Goal: Task Accomplishment & Management: Complete application form

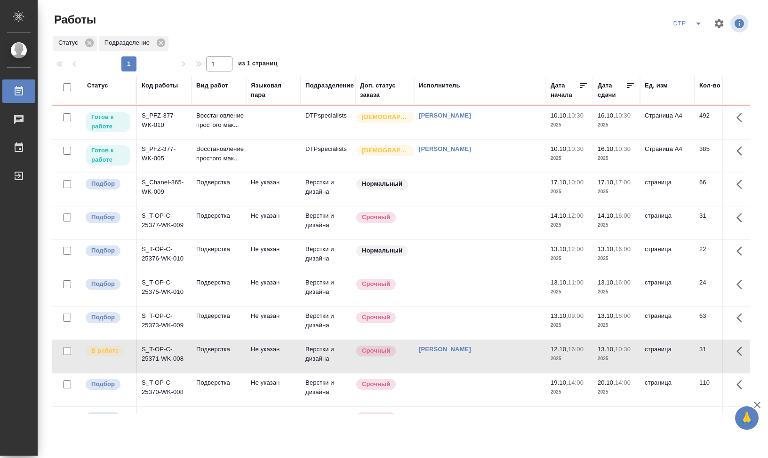
scroll to position [198, 0]
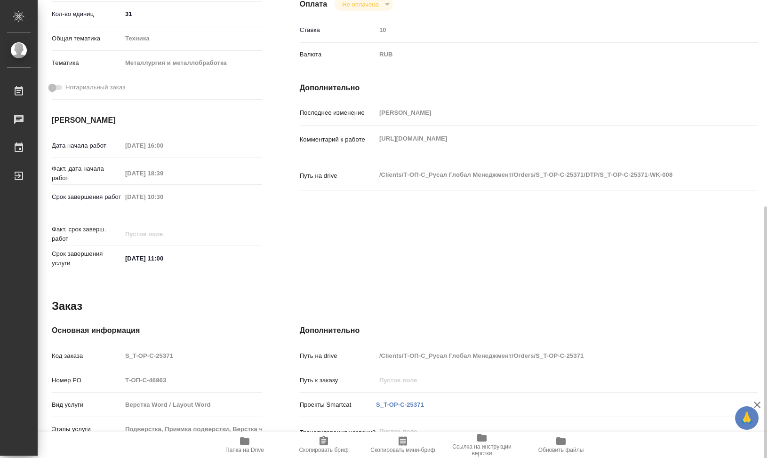
scroll to position [354, 0]
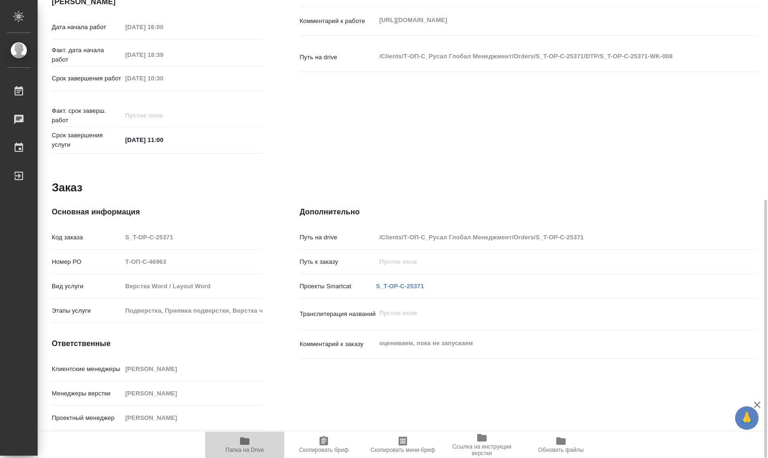
click at [241, 446] on icon "button" at bounding box center [244, 441] width 11 height 11
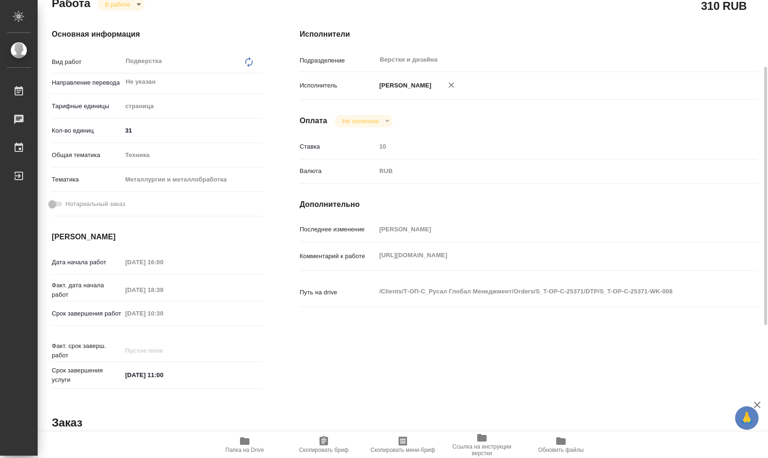
scroll to position [0, 0]
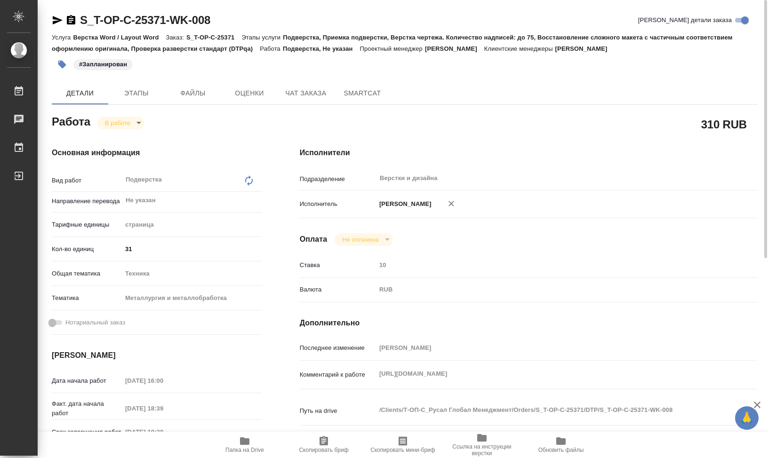
click at [137, 126] on body "🙏 .cls-1 fill:#fff; AWATERA Klimentovskii Sergei Работы 0 Чаты График Выйти S_T…" at bounding box center [384, 229] width 768 height 458
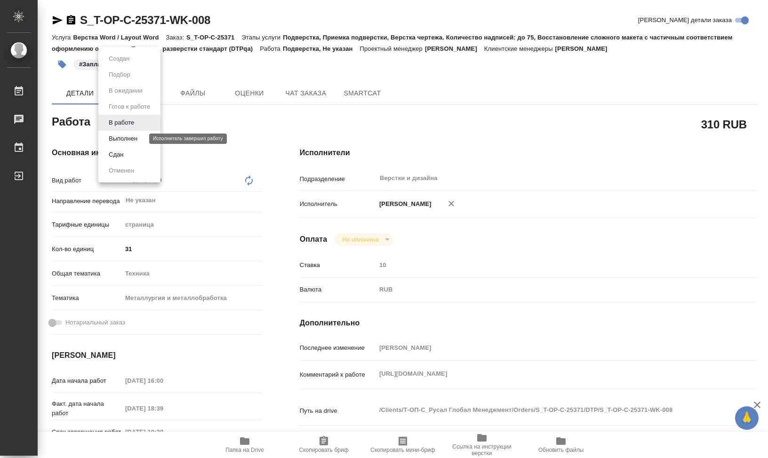
click at [136, 139] on button "Выполнен" at bounding box center [123, 139] width 34 height 10
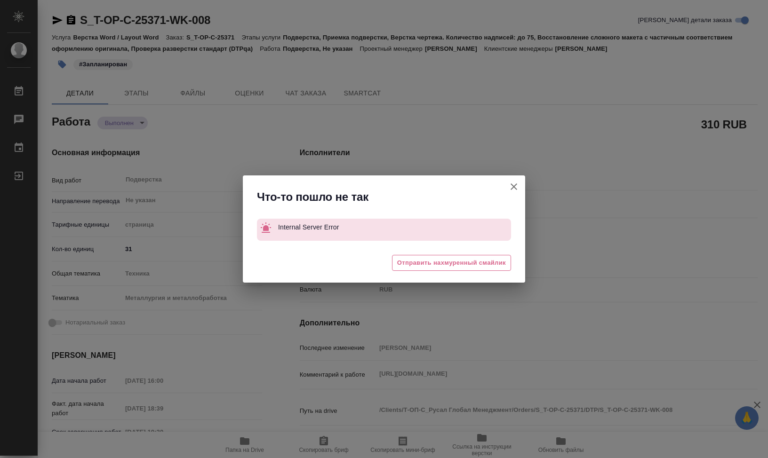
type textarea "x"
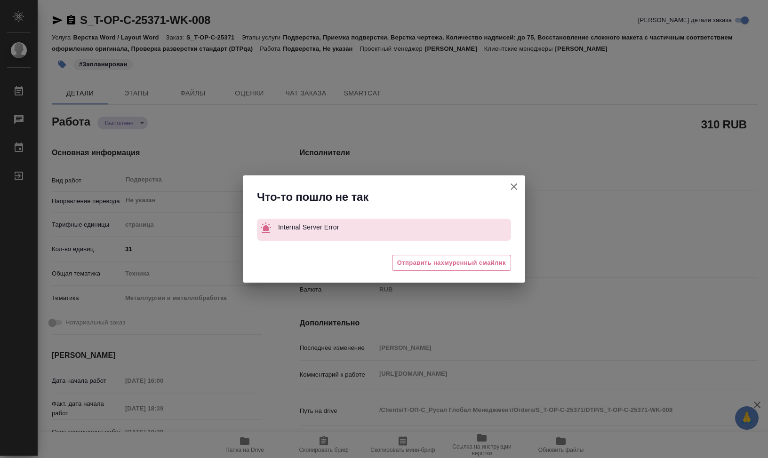
type textarea "x"
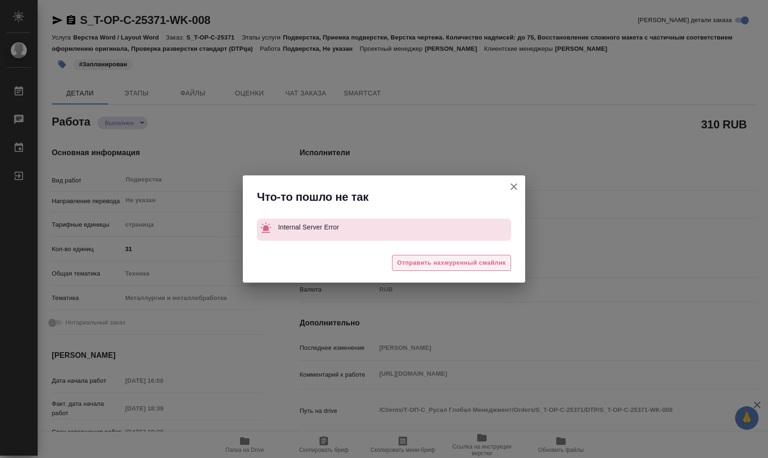
type textarea "x"
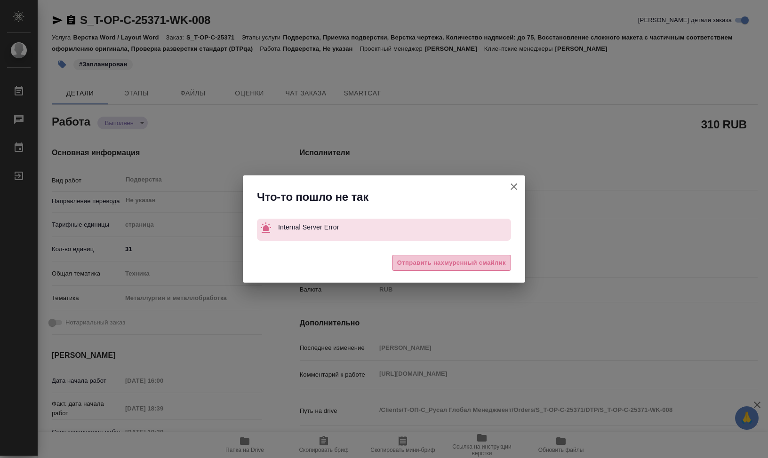
click at [440, 261] on span "Отправить нахмуренный смайлик" at bounding box center [451, 263] width 109 height 11
type textarea "x"
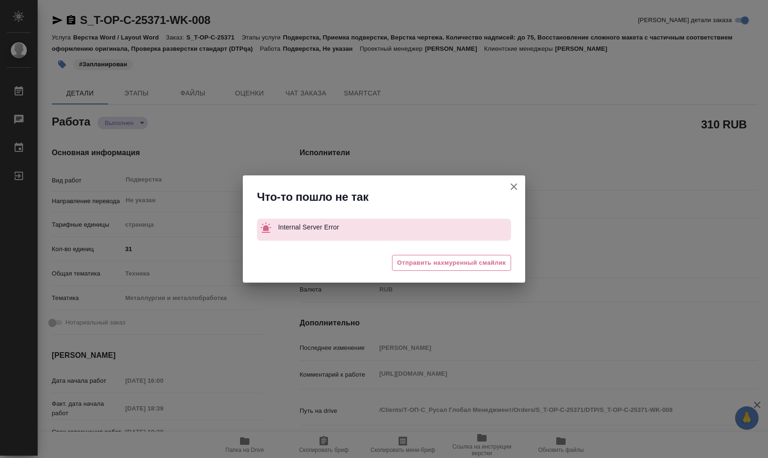
type textarea "x"
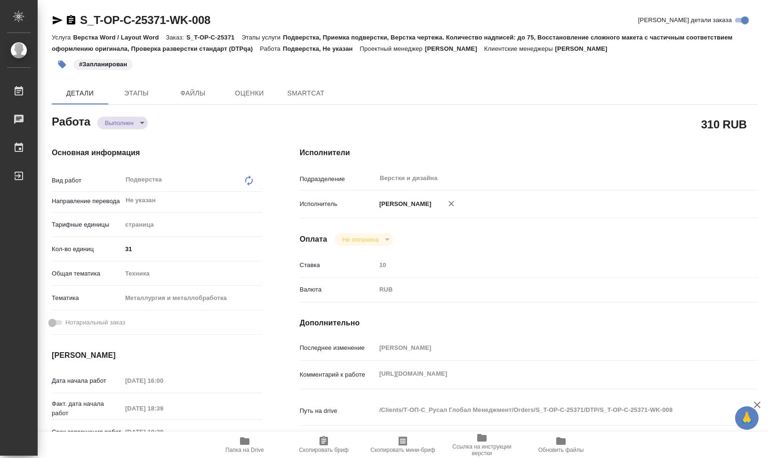
type textarea "x"
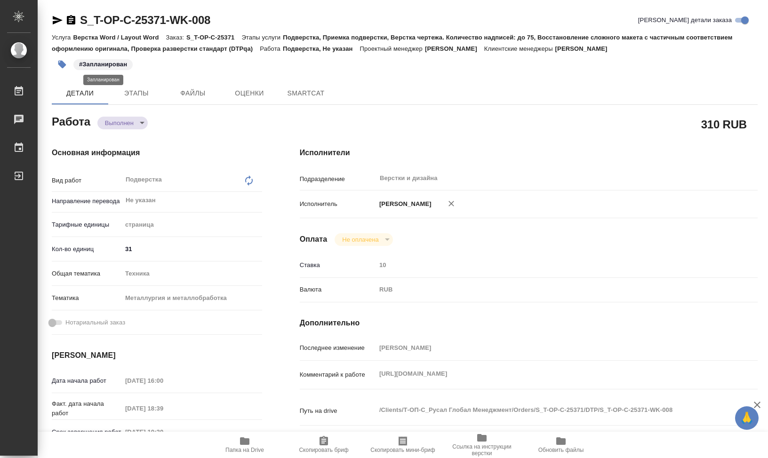
type textarea "x"
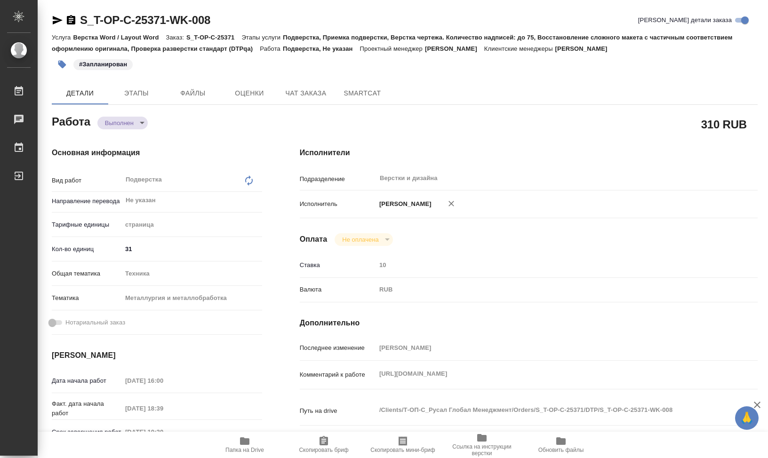
type textarea "x"
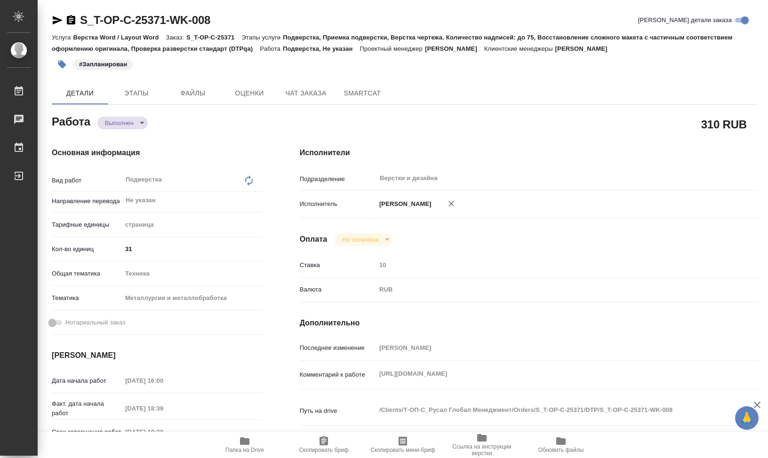
type textarea "x"
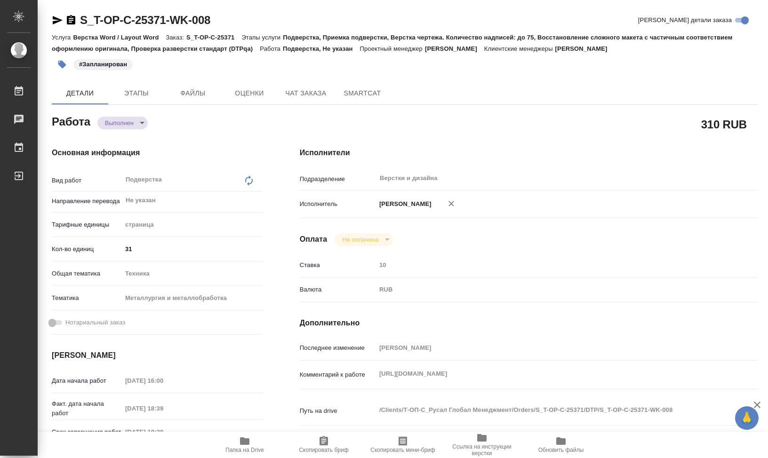
type textarea "x"
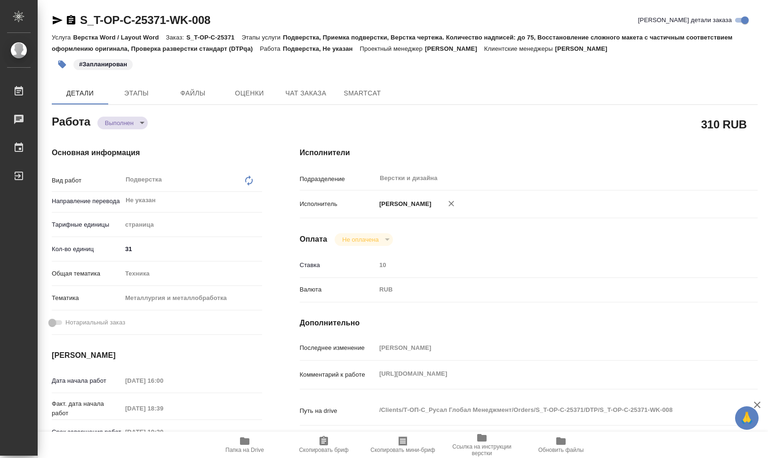
type textarea "x"
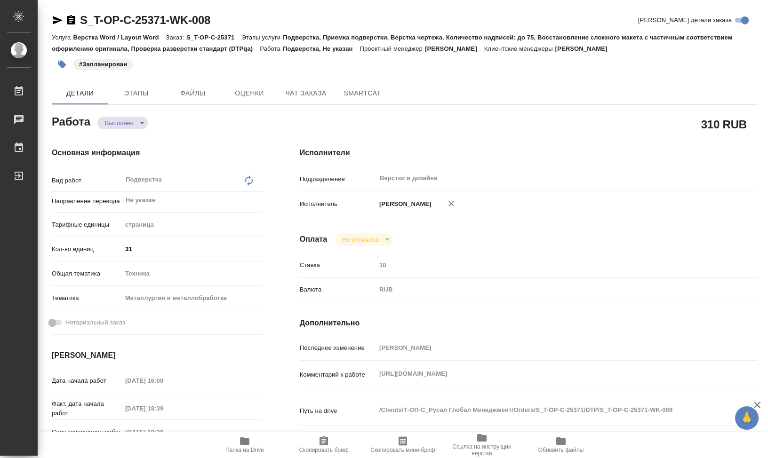
type textarea "x"
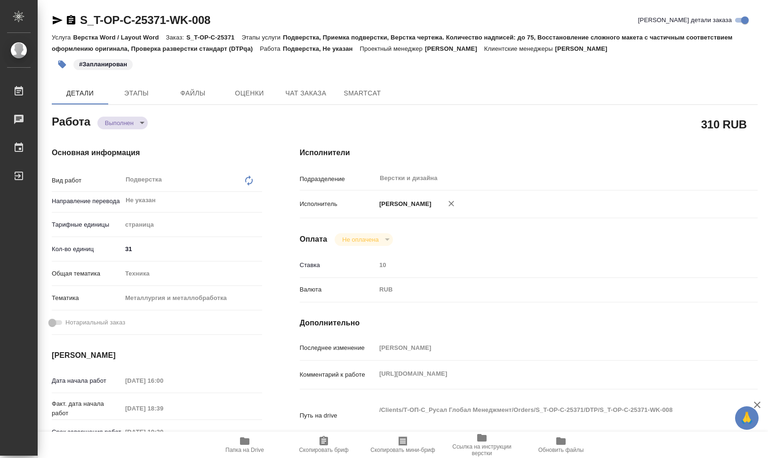
type textarea "x"
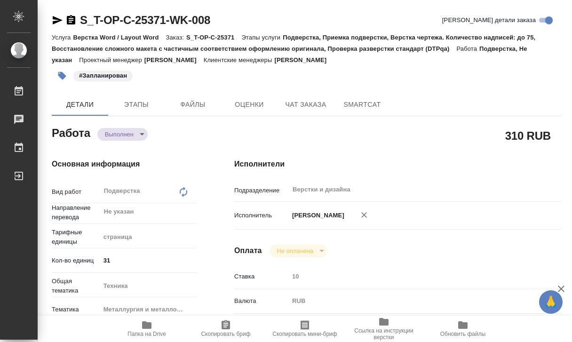
type textarea "x"
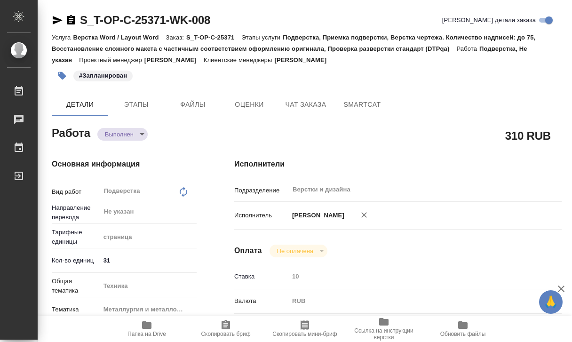
type textarea "x"
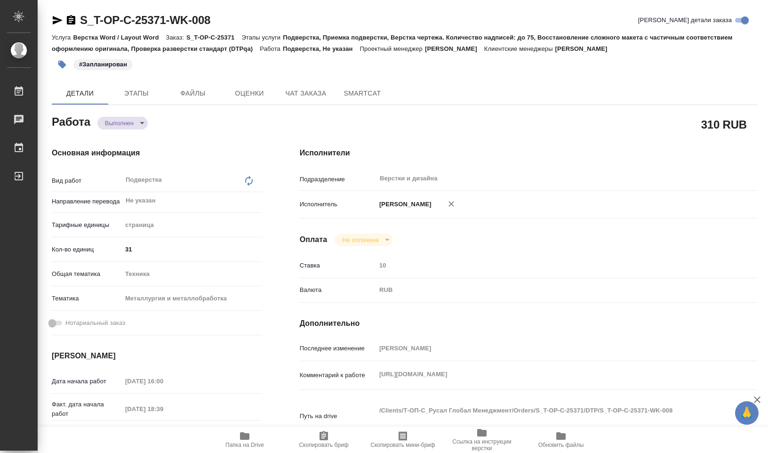
type textarea "x"
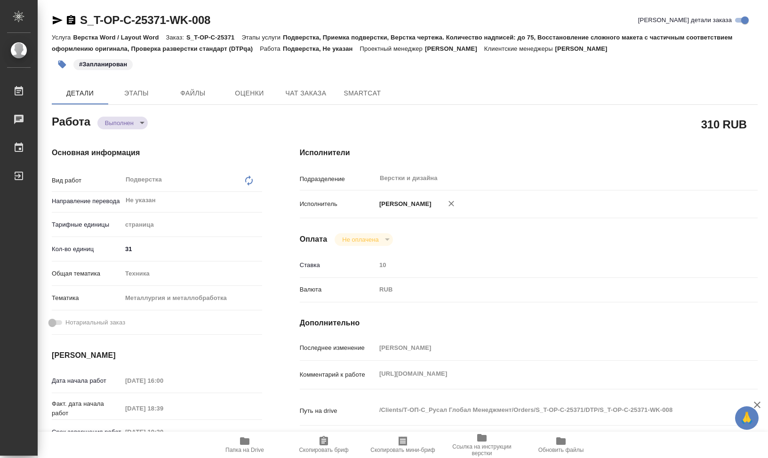
type textarea "x"
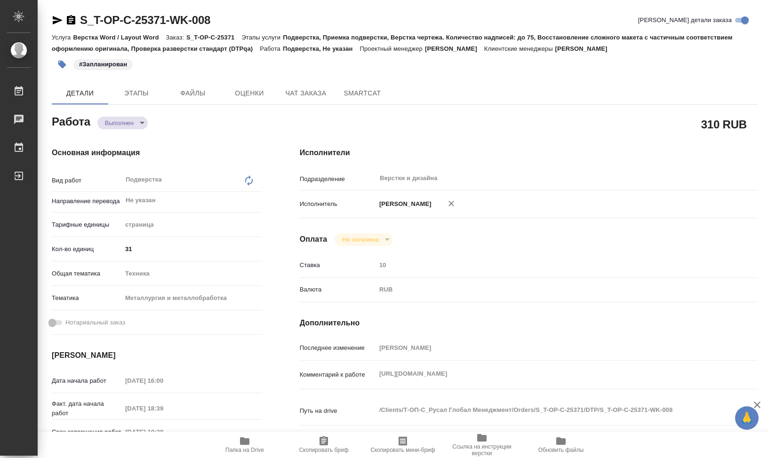
type textarea "x"
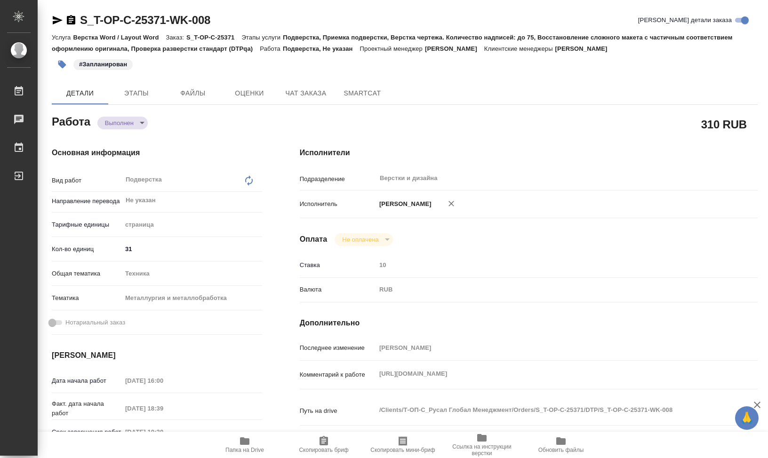
type textarea "x"
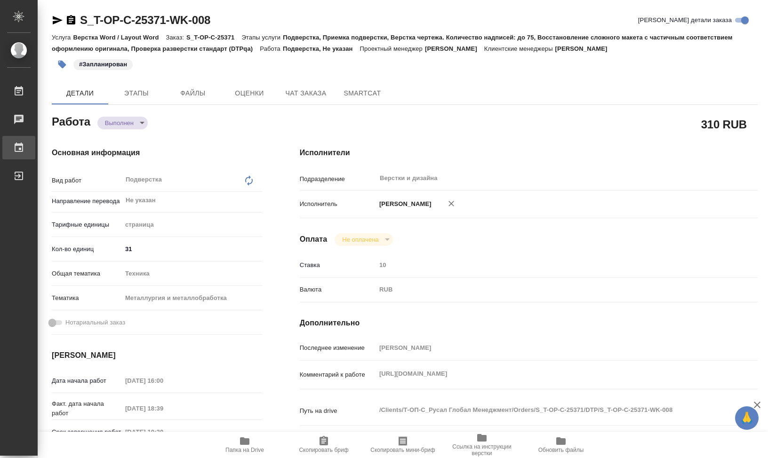
type textarea "x"
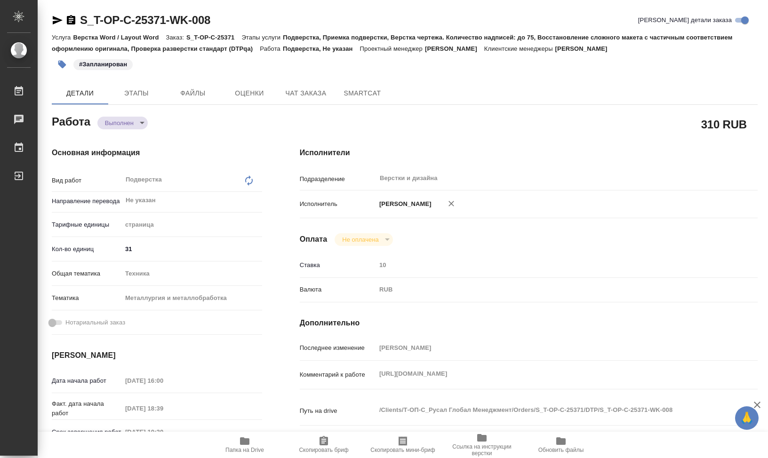
type textarea "x"
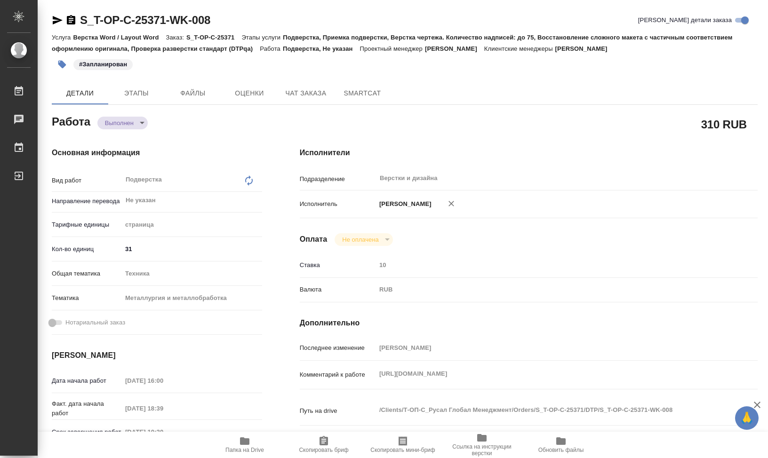
type textarea "x"
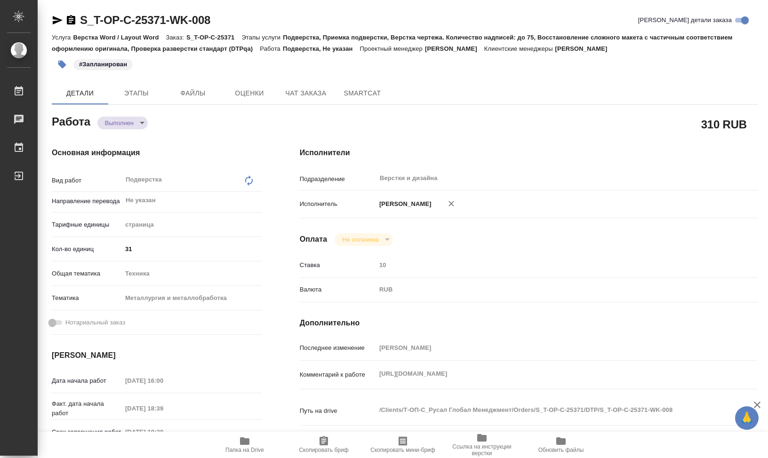
type textarea "x"
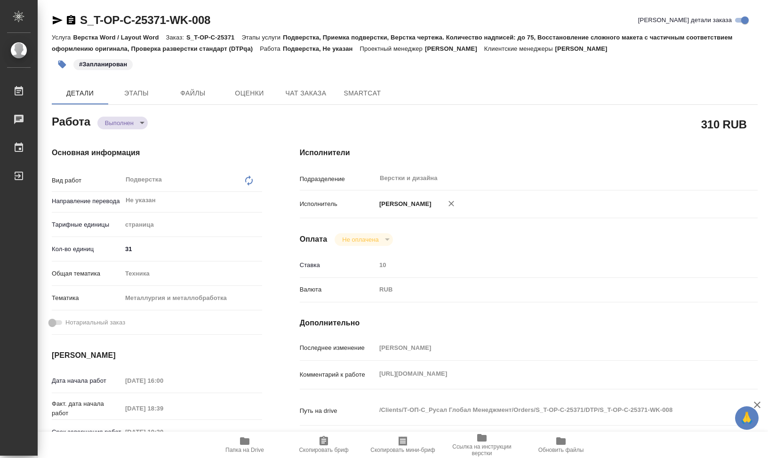
type textarea "x"
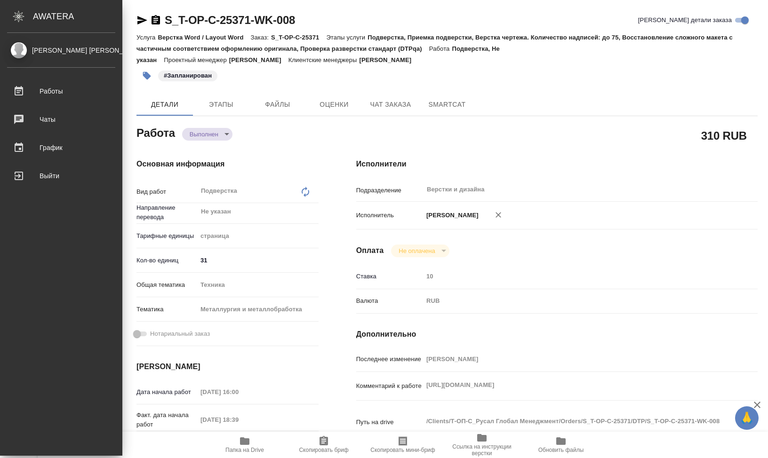
type textarea "x"
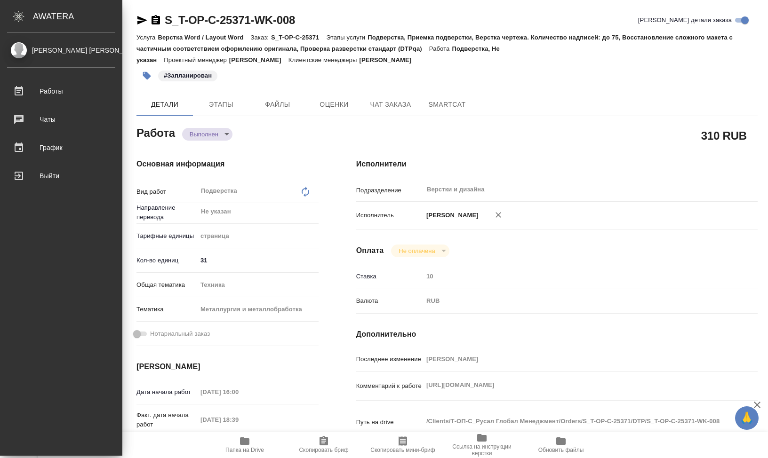
type textarea "x"
